Goal: Task Accomplishment & Management: Manage account settings

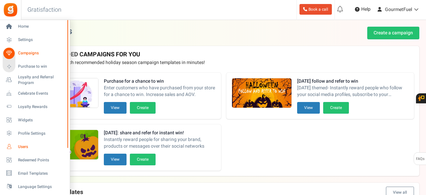
click at [19, 148] on span "Users" at bounding box center [41, 147] width 47 height 6
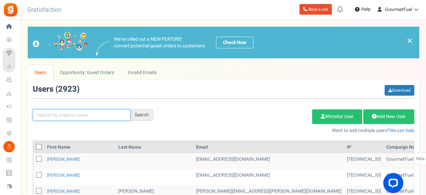
click at [84, 110] on input "text" at bounding box center [82, 115] width 98 height 11
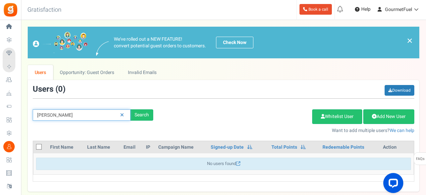
drag, startPoint x: 50, startPoint y: 115, endPoint x: 70, endPoint y: 112, distance: 19.9
click at [50, 115] on input "[PERSON_NAME]" at bounding box center [82, 115] width 98 height 11
drag, startPoint x: 68, startPoint y: 116, endPoint x: 50, endPoint y: 118, distance: 18.2
click at [50, 118] on input "[PERSON_NAME]" at bounding box center [82, 115] width 98 height 11
type input "aine o"
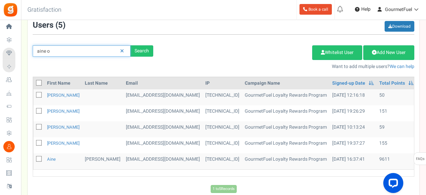
scroll to position [67, 0]
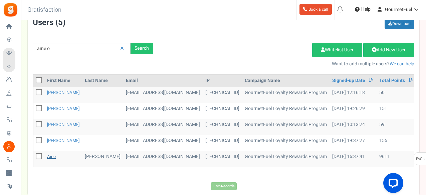
click at [51, 155] on link "Aine" at bounding box center [51, 157] width 9 height 6
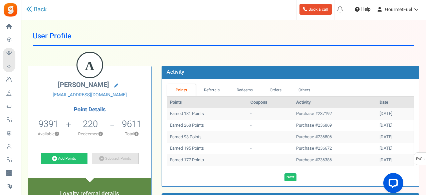
click at [116, 159] on link "Subtract Points" at bounding box center [115, 158] width 47 height 11
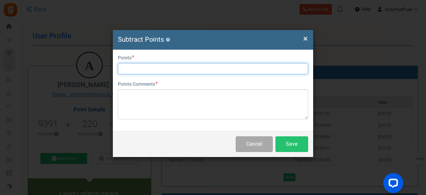
click at [140, 66] on input "text" at bounding box center [213, 68] width 190 height 11
type input "9380"
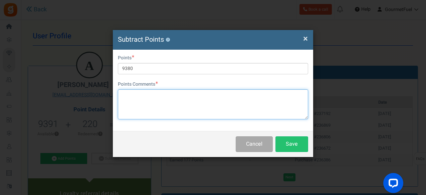
click at [140, 106] on textarea at bounding box center [213, 105] width 190 height 30
paste textarea "GRPAYyjBZjkRK"
type textarea "GRPAYyjBZjkRK"
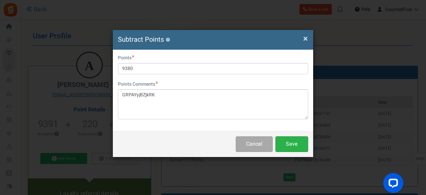
click at [288, 141] on button "Save" at bounding box center [292, 145] width 33 height 16
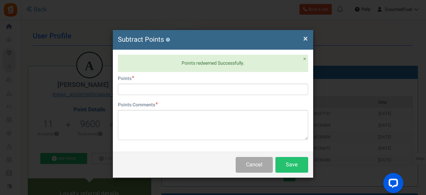
click at [305, 39] on span "×" at bounding box center [305, 38] width 5 height 13
